Goal: Use online tool/utility: Utilize a website feature to perform a specific function

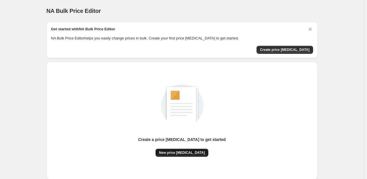
click at [189, 152] on span "New price [MEDICAL_DATA]" at bounding box center [182, 152] width 46 height 5
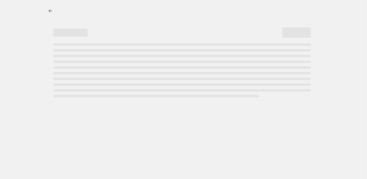
select select "percentage"
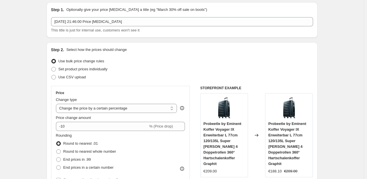
scroll to position [29, 0]
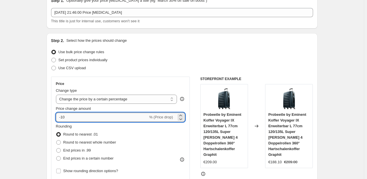
click at [86, 116] on input "-10" at bounding box center [102, 116] width 92 height 9
type input "-1"
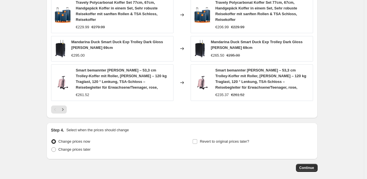
scroll to position [428, 0]
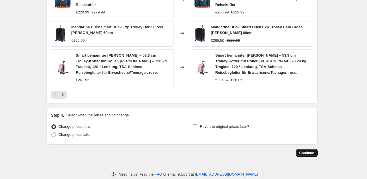
type input "-35"
click at [312, 149] on button "Continue" at bounding box center [307, 153] width 22 height 8
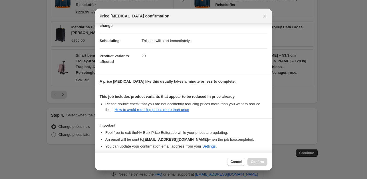
scroll to position [61, 0]
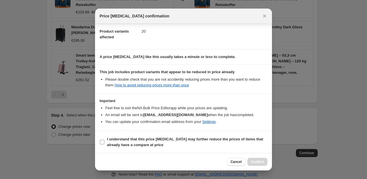
click at [101, 142] on input "I understand that this price [MEDICAL_DATA] may further reduce the prices of it…" at bounding box center [102, 142] width 5 height 5
checkbox input "true"
click at [258, 161] on span "Confirm" at bounding box center [257, 161] width 13 height 5
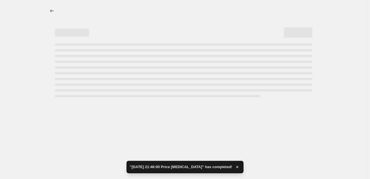
select select "percentage"
